Goal: Information Seeking & Learning: Learn about a topic

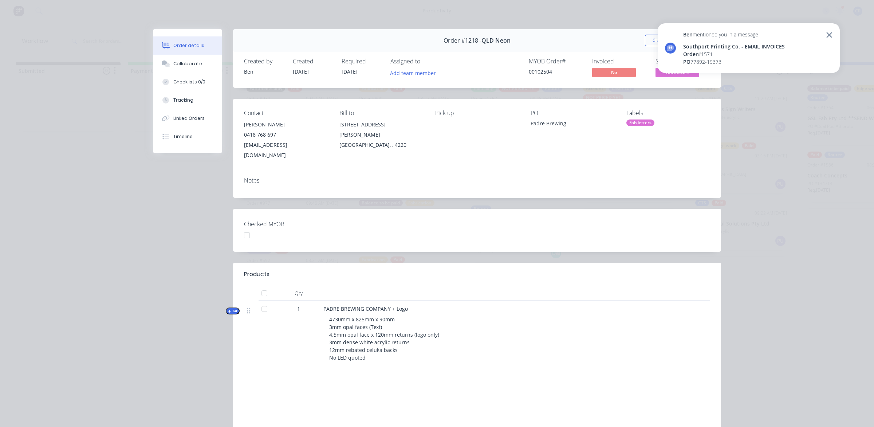
scroll to position [0, 273]
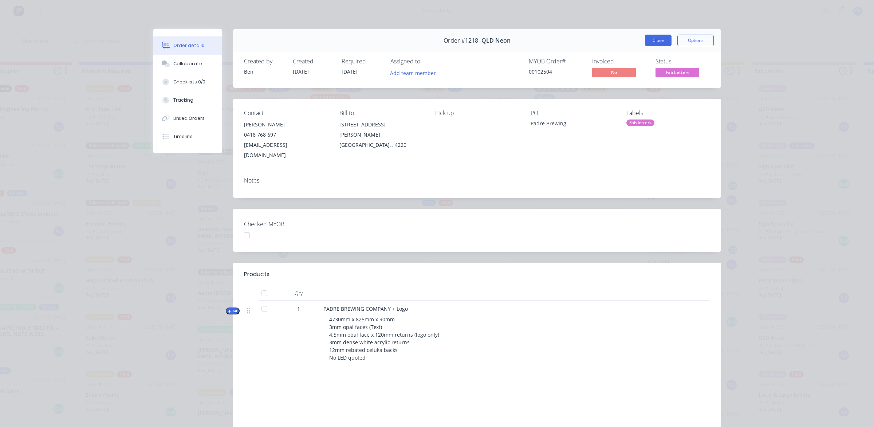
click at [660, 39] on button "Close" at bounding box center [658, 41] width 27 height 12
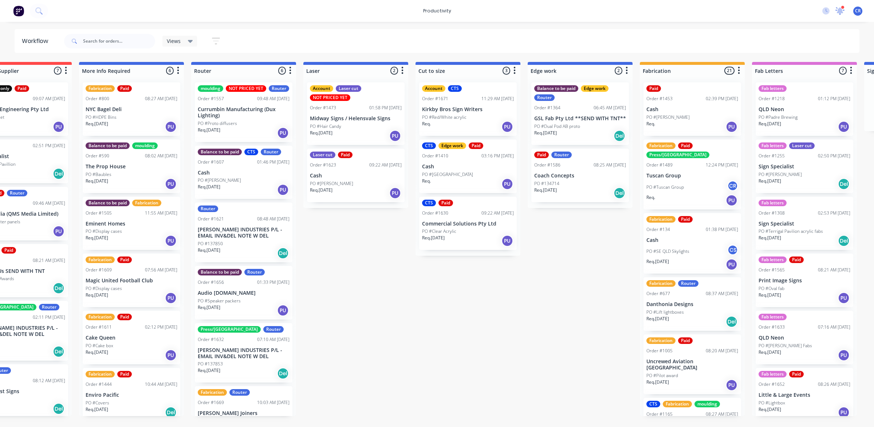
click at [843, 11] on icon at bounding box center [840, 10] width 9 height 7
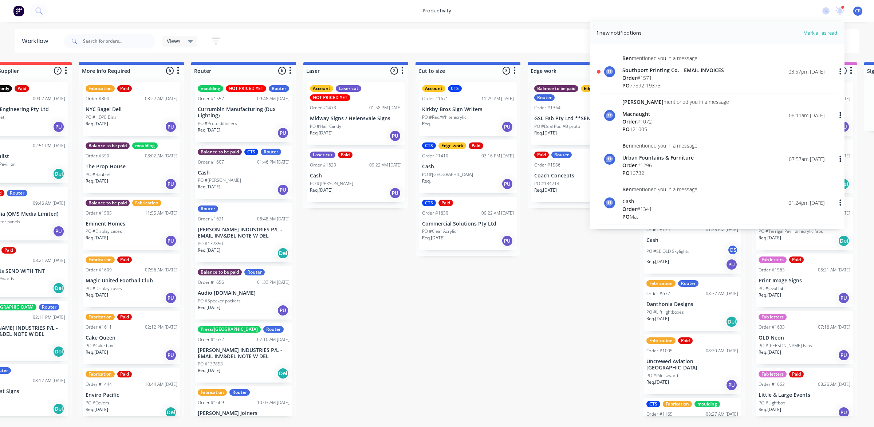
click at [661, 80] on div "Order # 1571" at bounding box center [673, 78] width 102 height 8
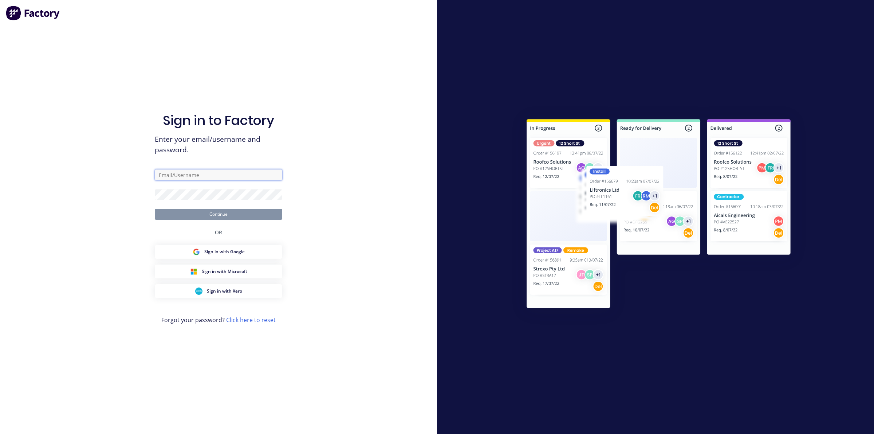
click at [190, 177] on input "text" at bounding box center [218, 174] width 127 height 11
type input "[EMAIL_ADDRESS][DOMAIN_NAME]"
click at [217, 215] on button "Continue" at bounding box center [218, 214] width 127 height 11
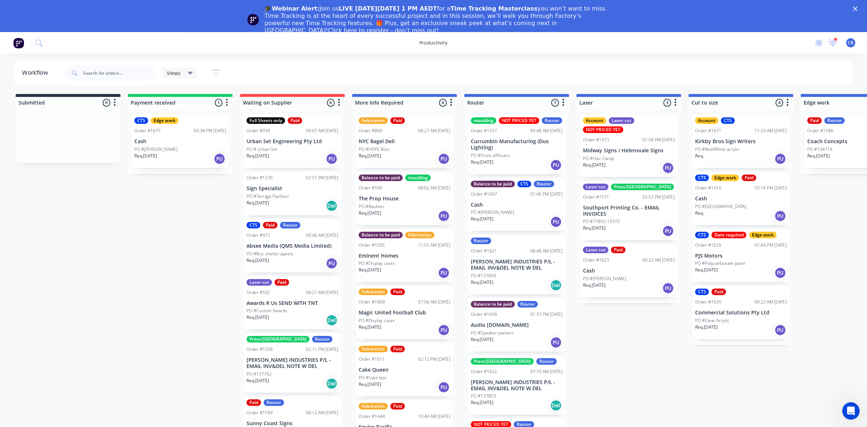
click at [633, 205] on p "Southport Printing Co. - EMAIL INVOICES" at bounding box center [629, 211] width 92 height 12
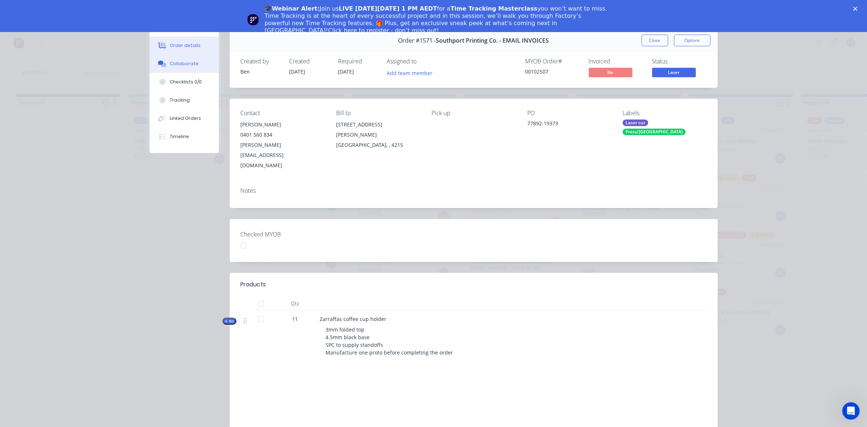
click at [196, 67] on button "Collaborate" at bounding box center [184, 64] width 69 height 18
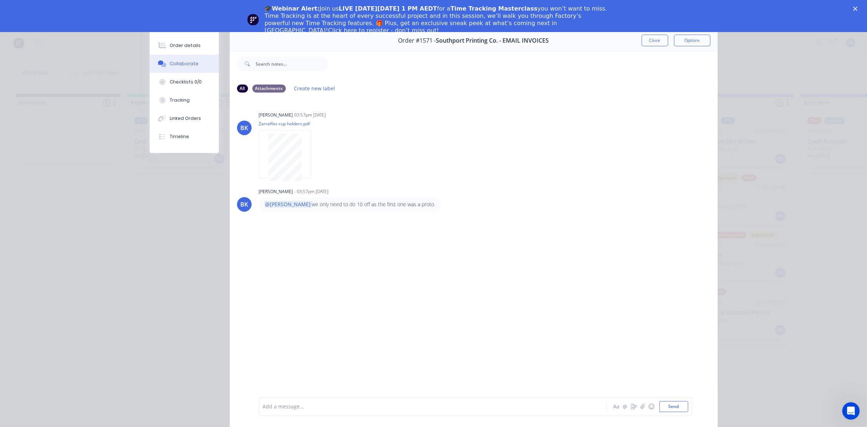
click at [858, 8] on icon "Close" at bounding box center [855, 9] width 4 height 4
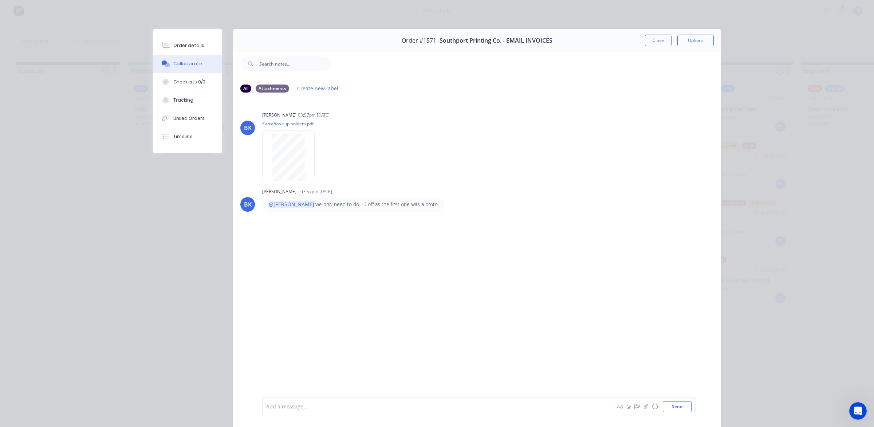
click at [659, 44] on button "Close" at bounding box center [658, 41] width 27 height 12
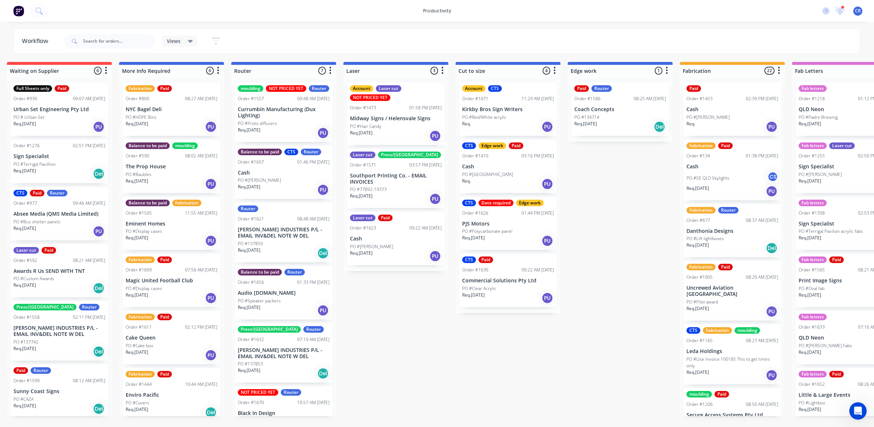
scroll to position [0, 273]
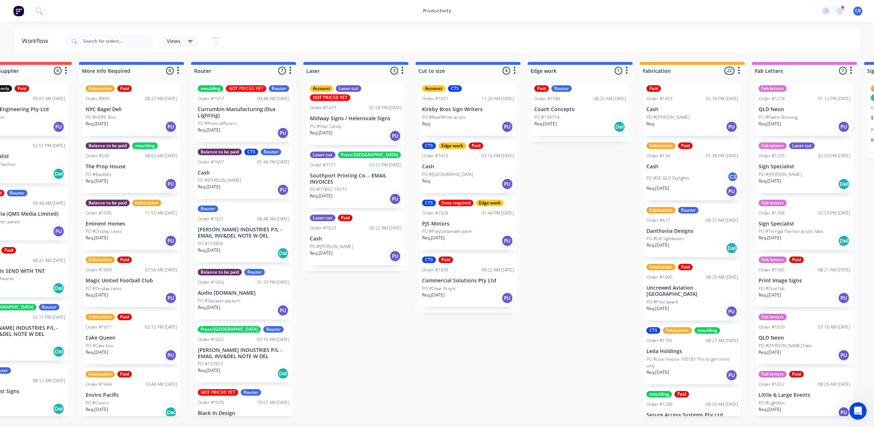
click at [696, 232] on p "Danthonia Designs" at bounding box center [693, 231] width 92 height 6
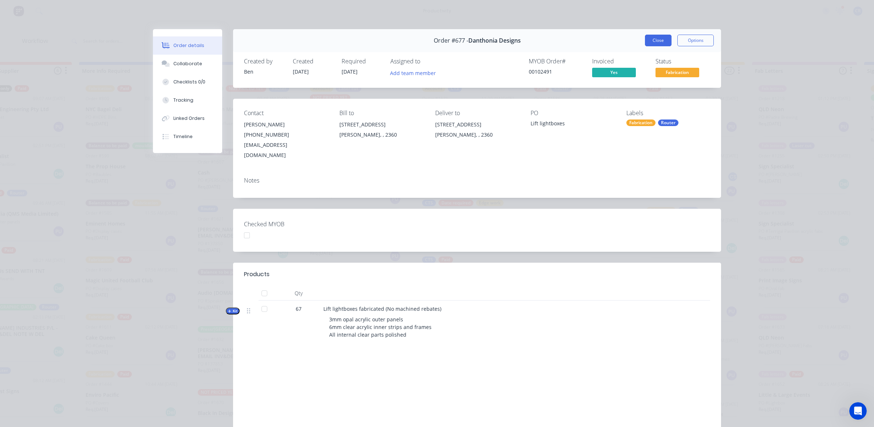
click at [657, 38] on button "Close" at bounding box center [658, 41] width 27 height 12
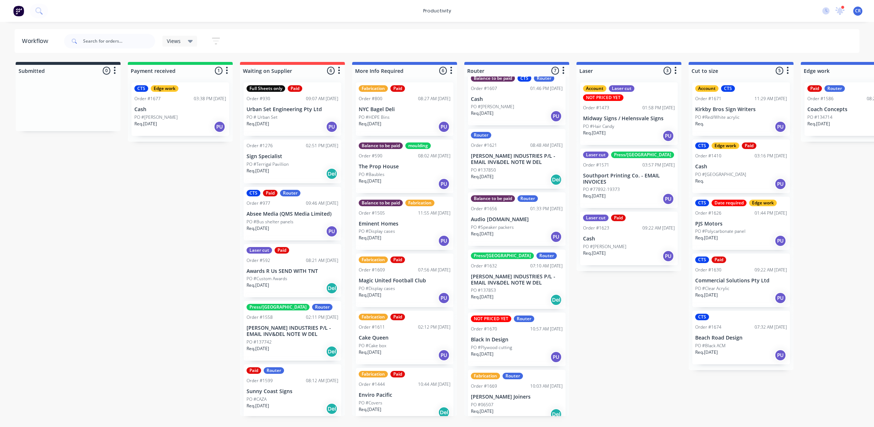
scroll to position [88, 0]
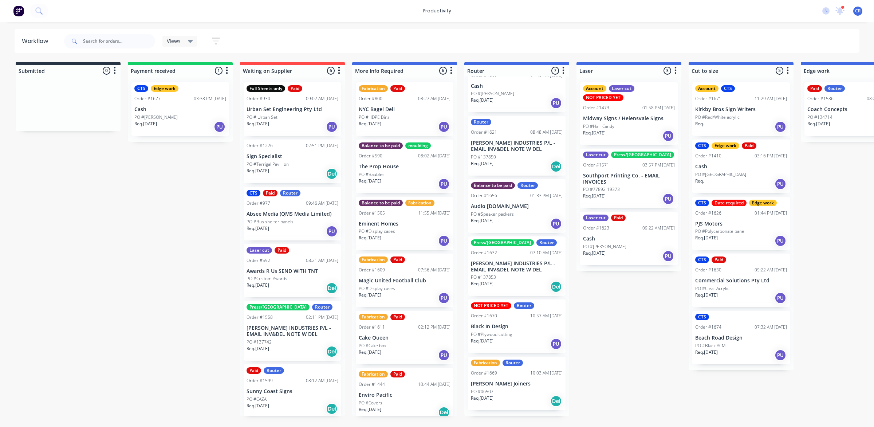
click at [504, 376] on div "Order #1669 10:03 AM 24/09/25" at bounding box center [517, 373] width 92 height 7
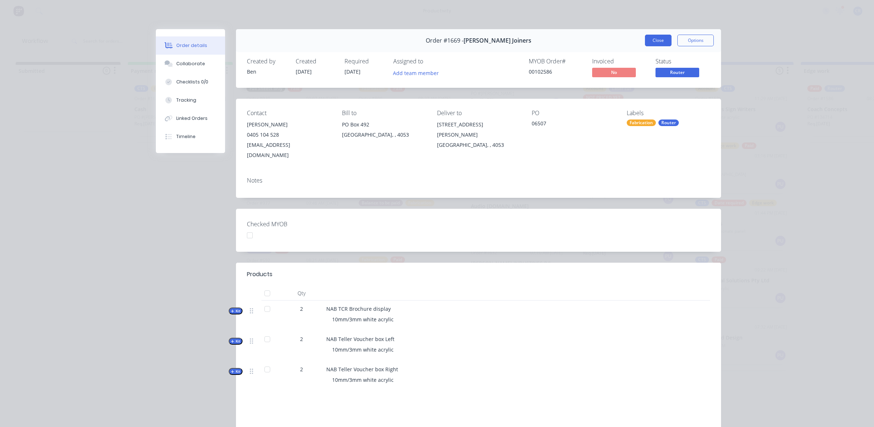
click at [647, 39] on button "Close" at bounding box center [658, 41] width 27 height 12
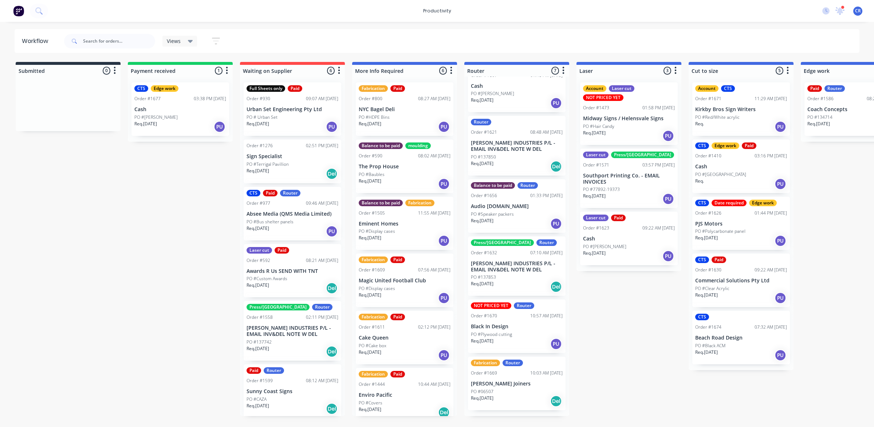
click at [515, 338] on div "PO #Plywood cutting" at bounding box center [517, 334] width 92 height 7
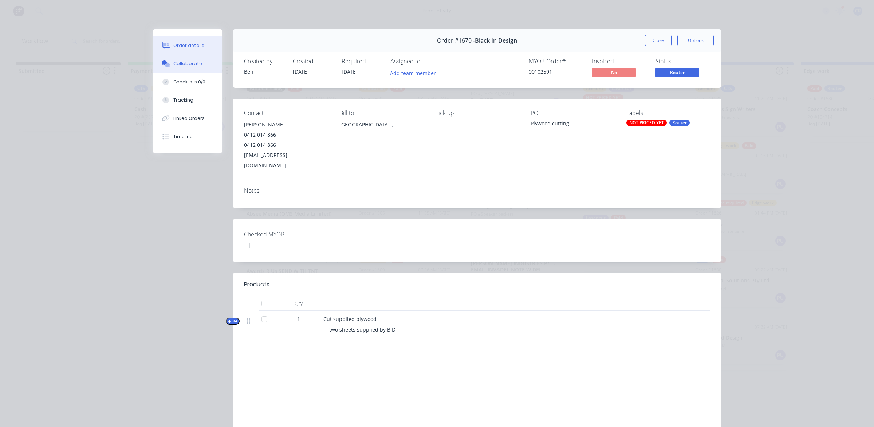
click at [199, 63] on button "Collaborate" at bounding box center [187, 64] width 69 height 18
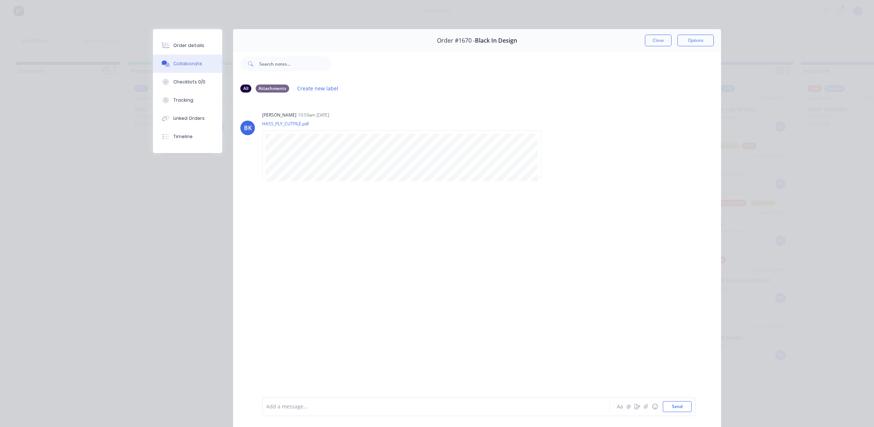
click at [651, 39] on button "Close" at bounding box center [658, 41] width 27 height 12
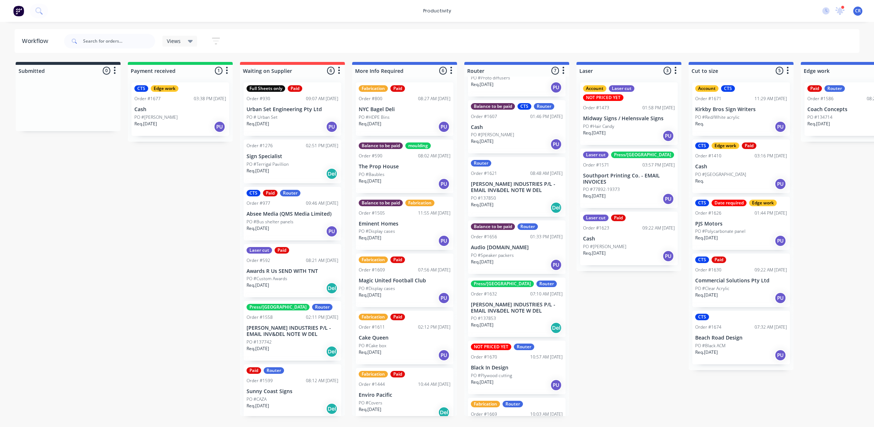
scroll to position [0, 0]
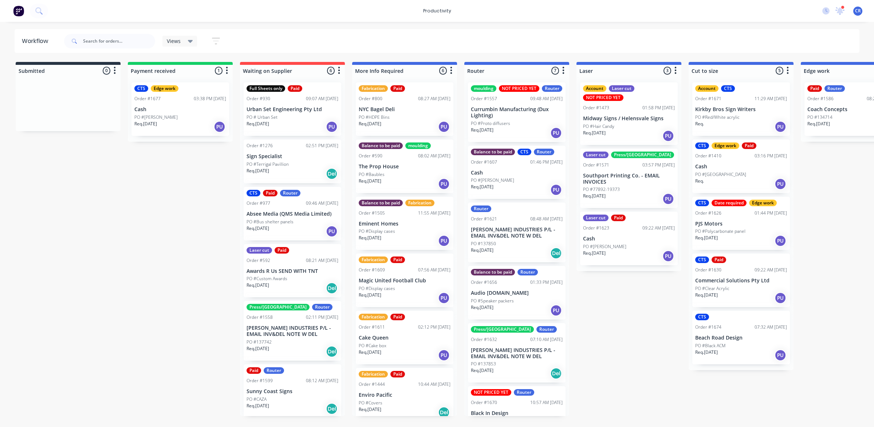
click at [513, 176] on p "Cash" at bounding box center [517, 173] width 92 height 6
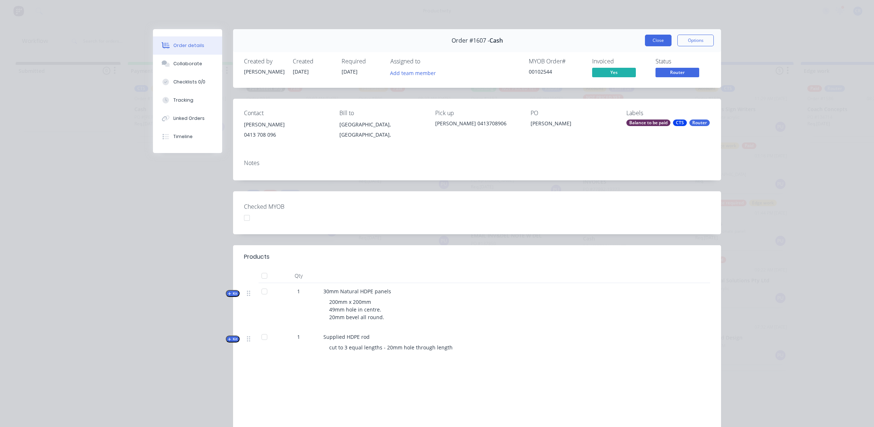
click at [649, 38] on button "Close" at bounding box center [658, 41] width 27 height 12
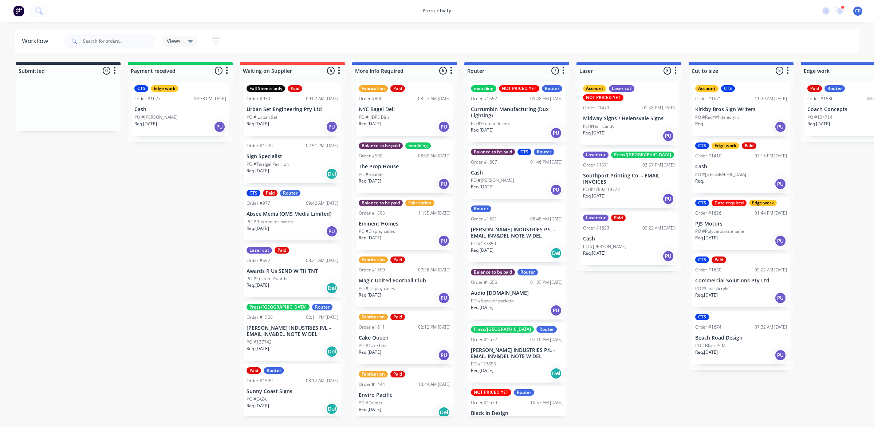
click at [508, 247] on div "PO #137850" at bounding box center [517, 243] width 92 height 7
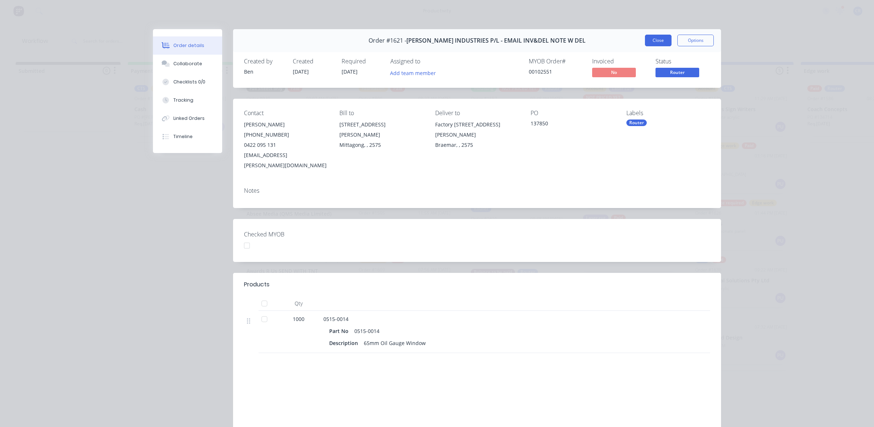
click at [655, 38] on button "Close" at bounding box center [658, 41] width 27 height 12
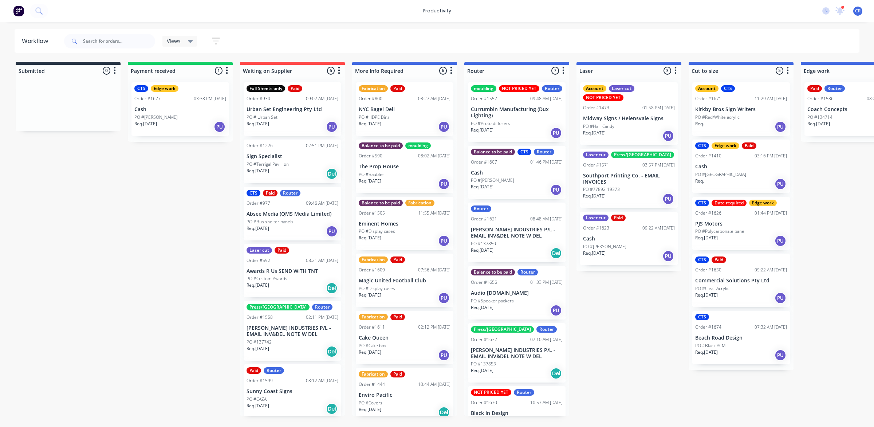
click at [525, 294] on div "Balance to be paid Router Order #1656 01:33 PM 23/09/25 Audio Video.net.au PO #…" at bounding box center [517, 293] width 98 height 54
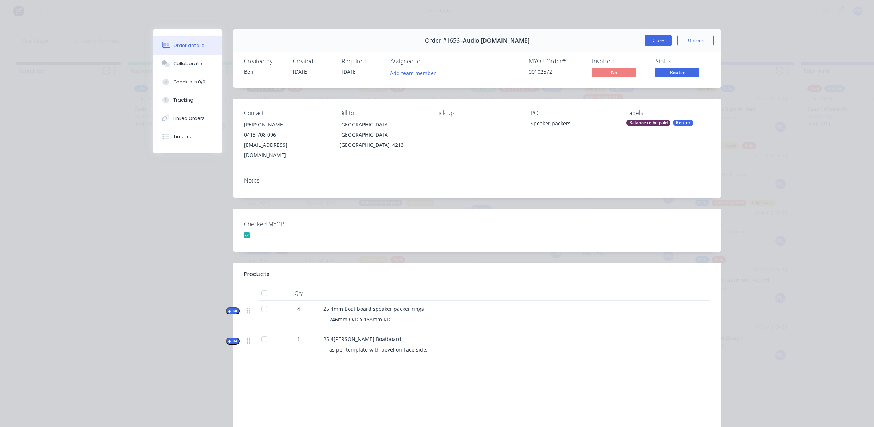
click at [657, 41] on button "Close" at bounding box center [658, 41] width 27 height 12
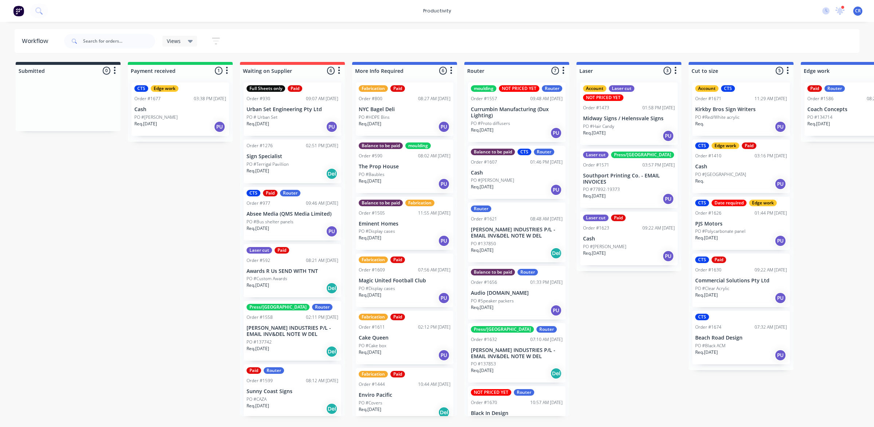
click at [501, 358] on p "[PERSON_NAME] INDUSTRIES P/L - EMAIL INV&DEL NOTE W DEL" at bounding box center [517, 353] width 92 height 12
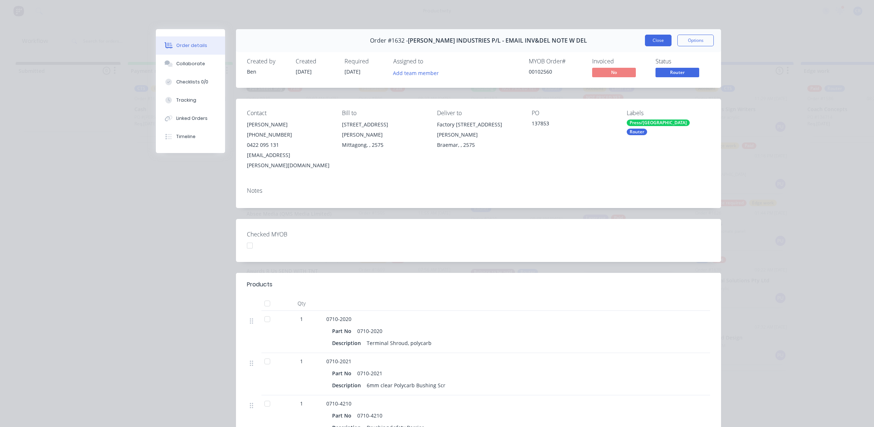
click at [660, 42] on button "Close" at bounding box center [658, 41] width 27 height 12
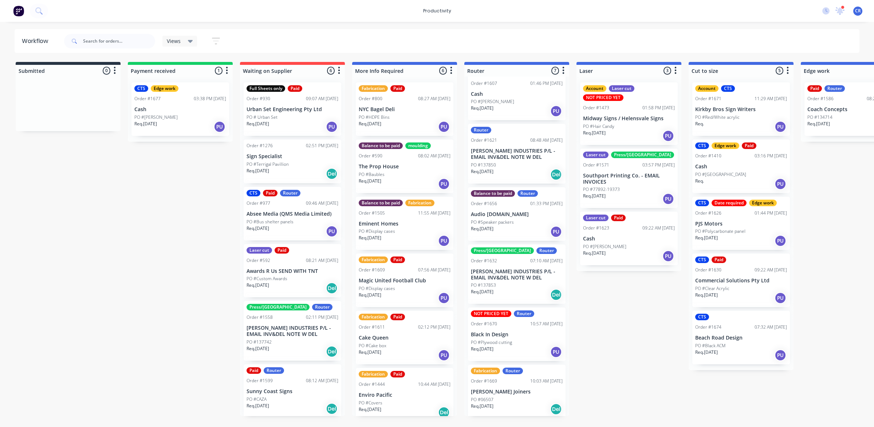
scroll to position [88, 0]
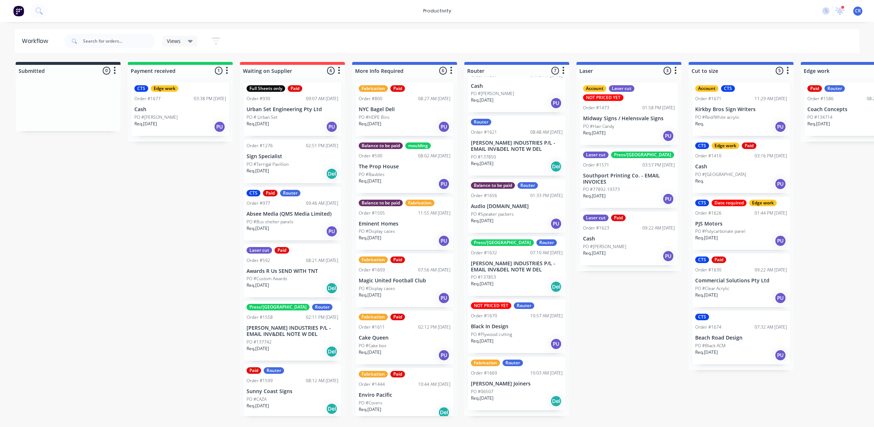
click at [648, 126] on div "PO #Hair Candy" at bounding box center [629, 126] width 92 height 7
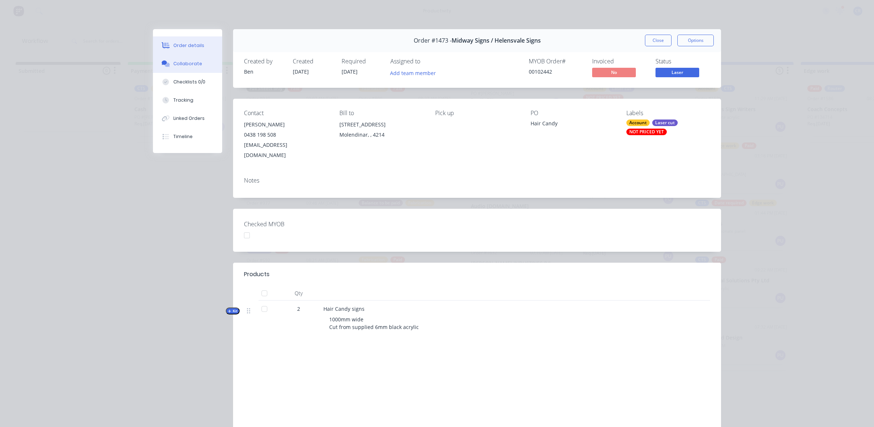
click at [197, 66] on button "Collaborate" at bounding box center [187, 64] width 69 height 18
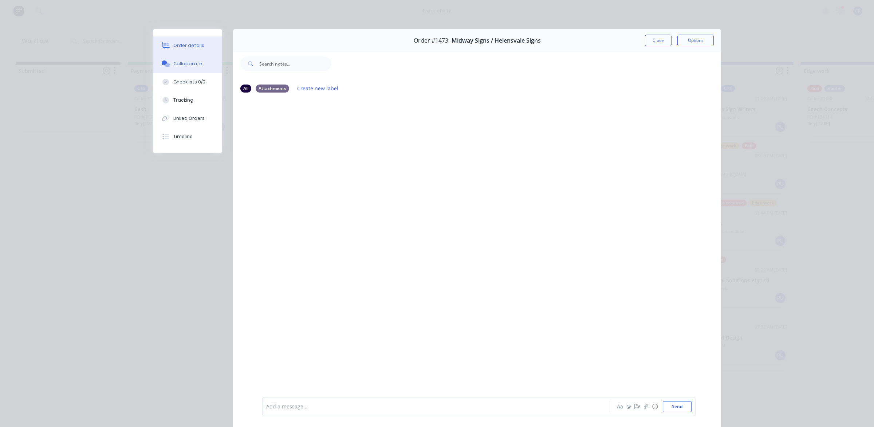
click at [190, 45] on div "Order details" at bounding box center [188, 45] width 31 height 7
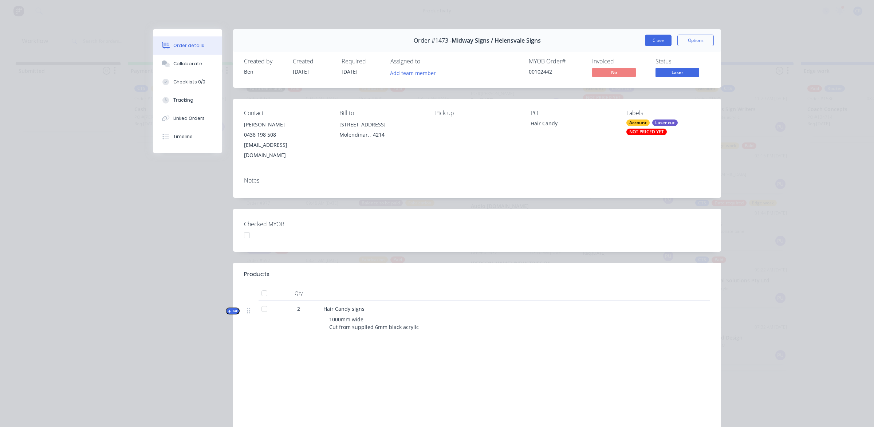
click at [652, 40] on button "Close" at bounding box center [658, 41] width 27 height 12
